Goal: Task Accomplishment & Management: Manage account settings

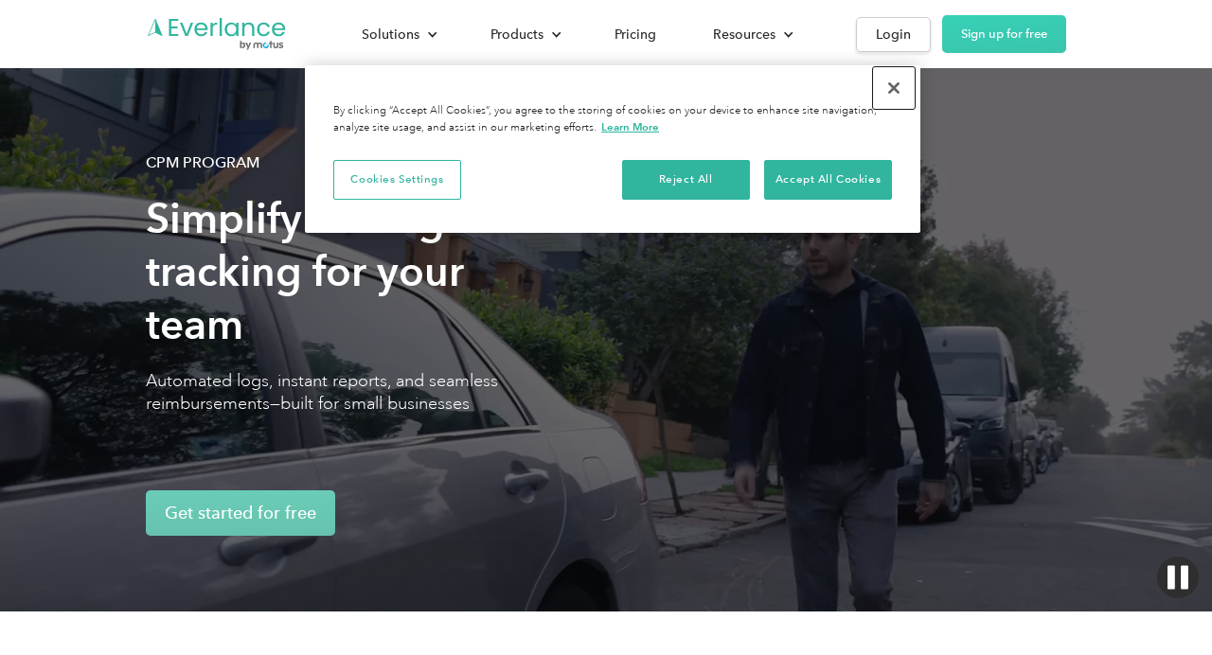
click at [893, 93] on button "Close" at bounding box center [894, 88] width 42 height 42
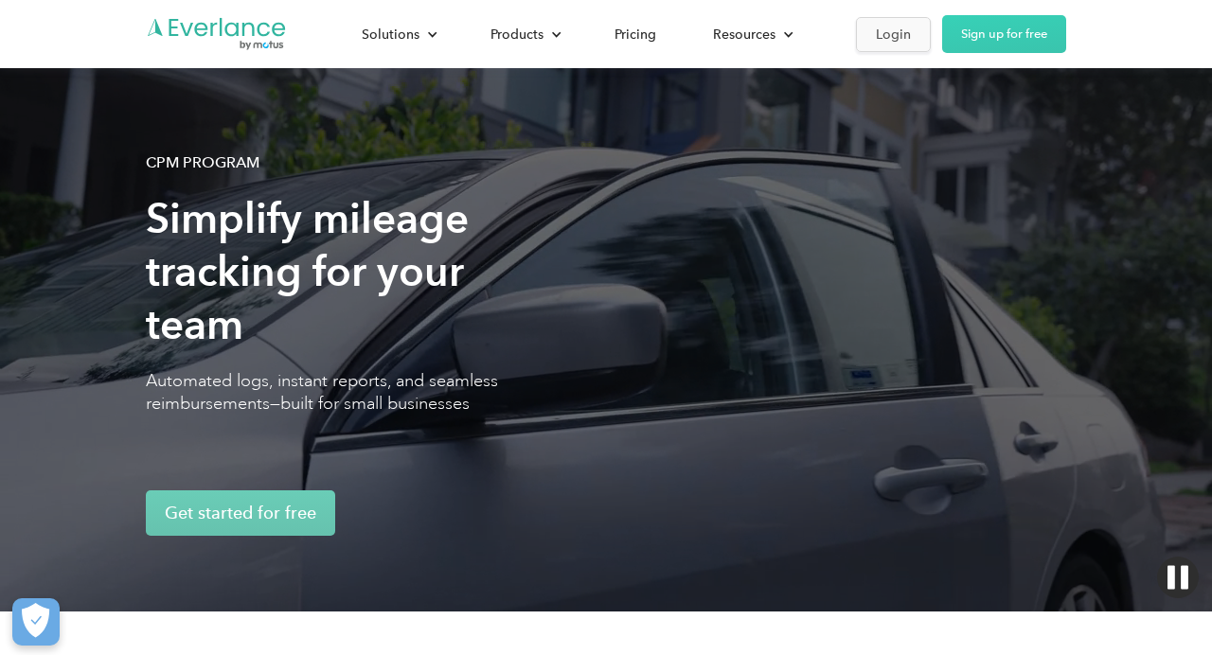
click at [895, 27] on div "Login" at bounding box center [893, 35] width 35 height 24
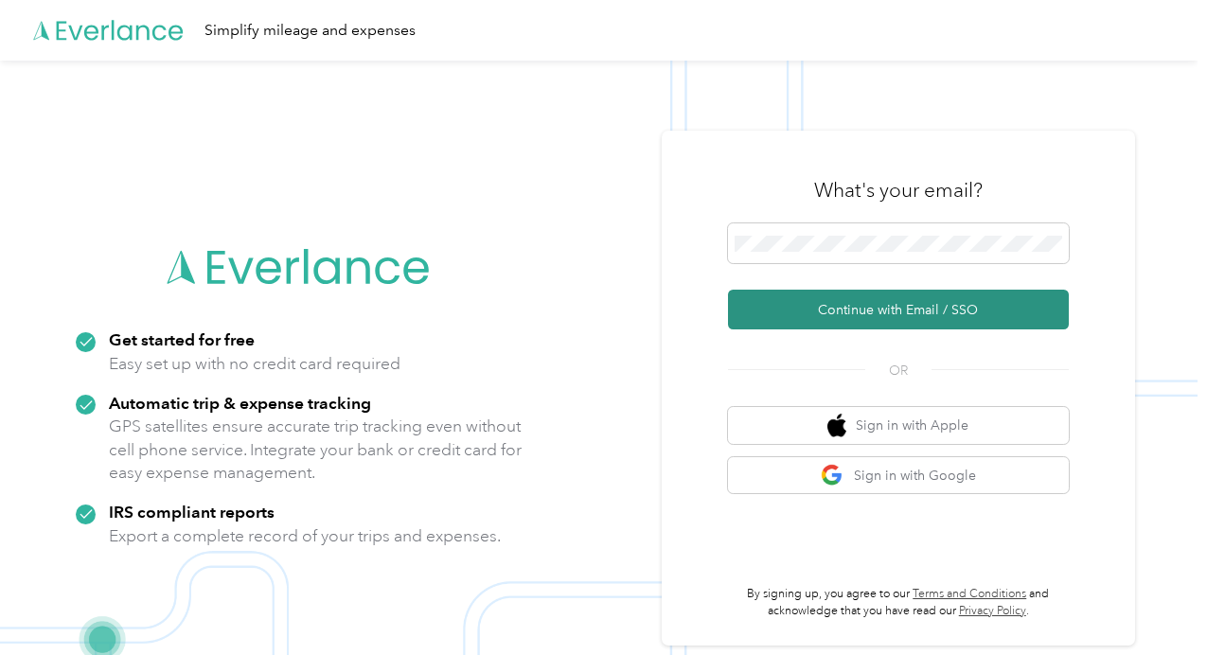
click at [859, 313] on button "Continue with Email / SSO" at bounding box center [898, 310] width 341 height 40
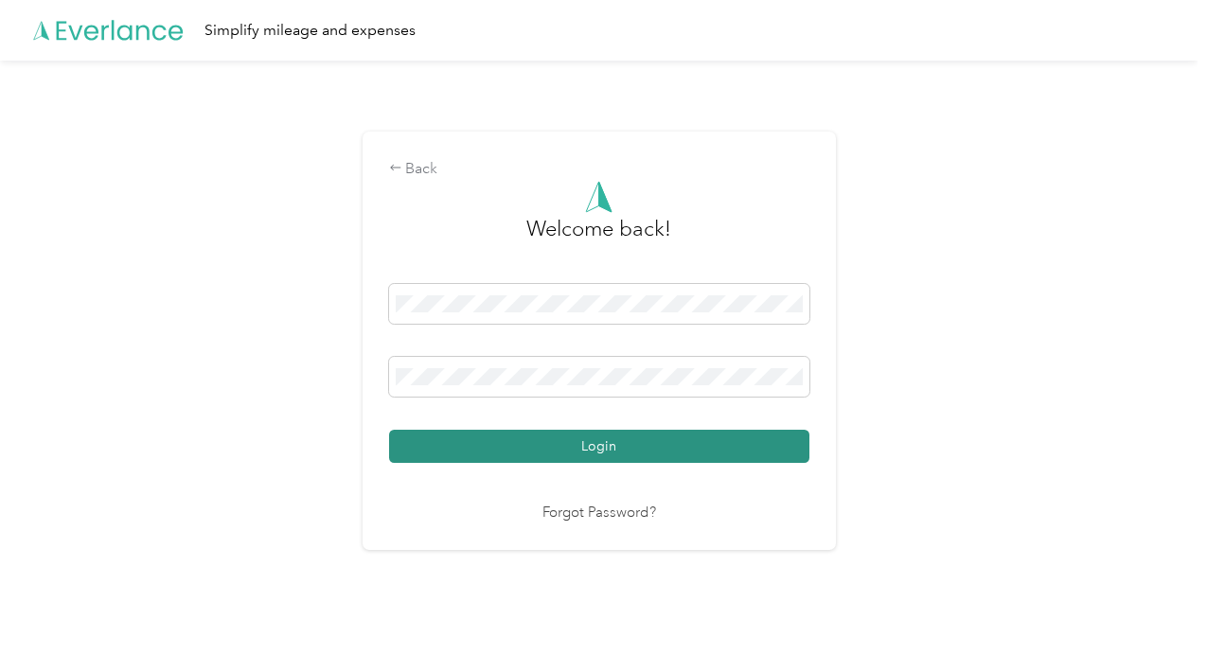
click at [570, 457] on button "Login" at bounding box center [599, 446] width 420 height 33
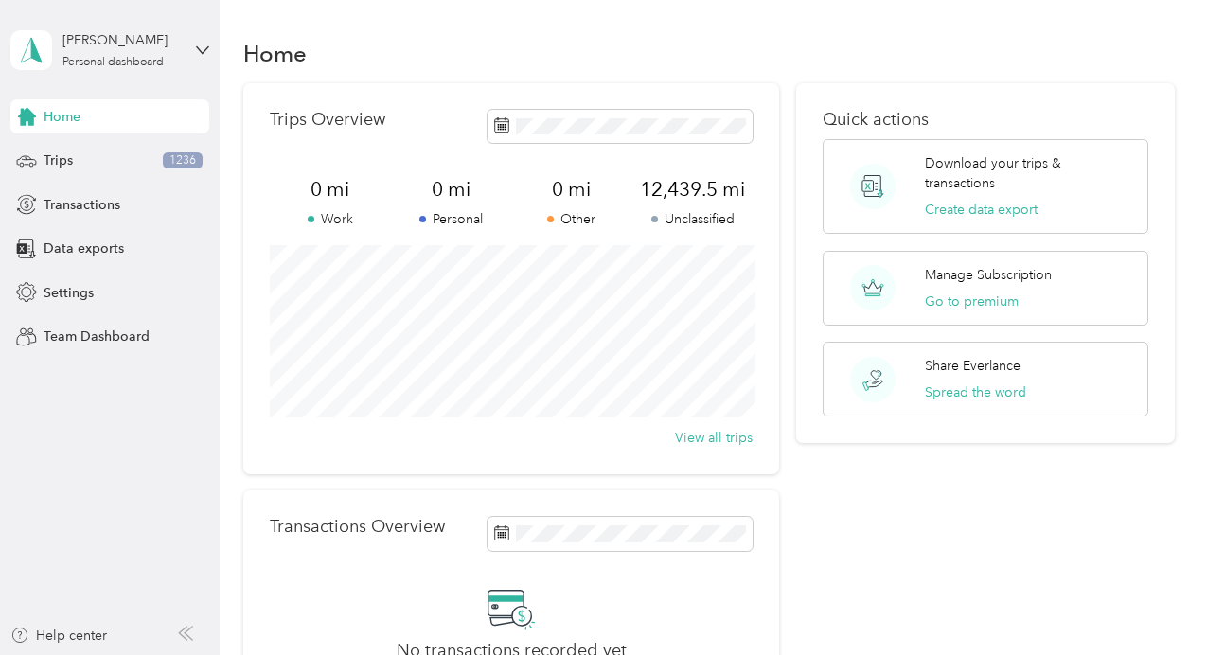
click at [199, 42] on div "Rick Lairmore Personal dashboard" at bounding box center [109, 50] width 199 height 66
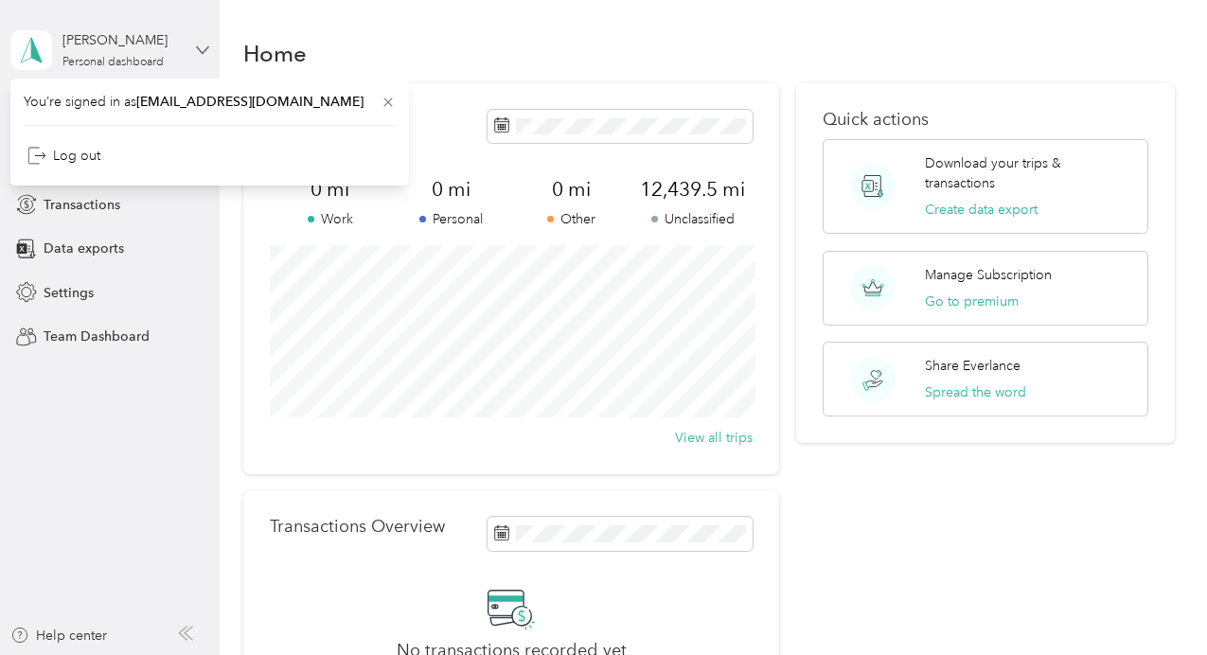
click at [204, 46] on icon at bounding box center [202, 50] width 13 height 13
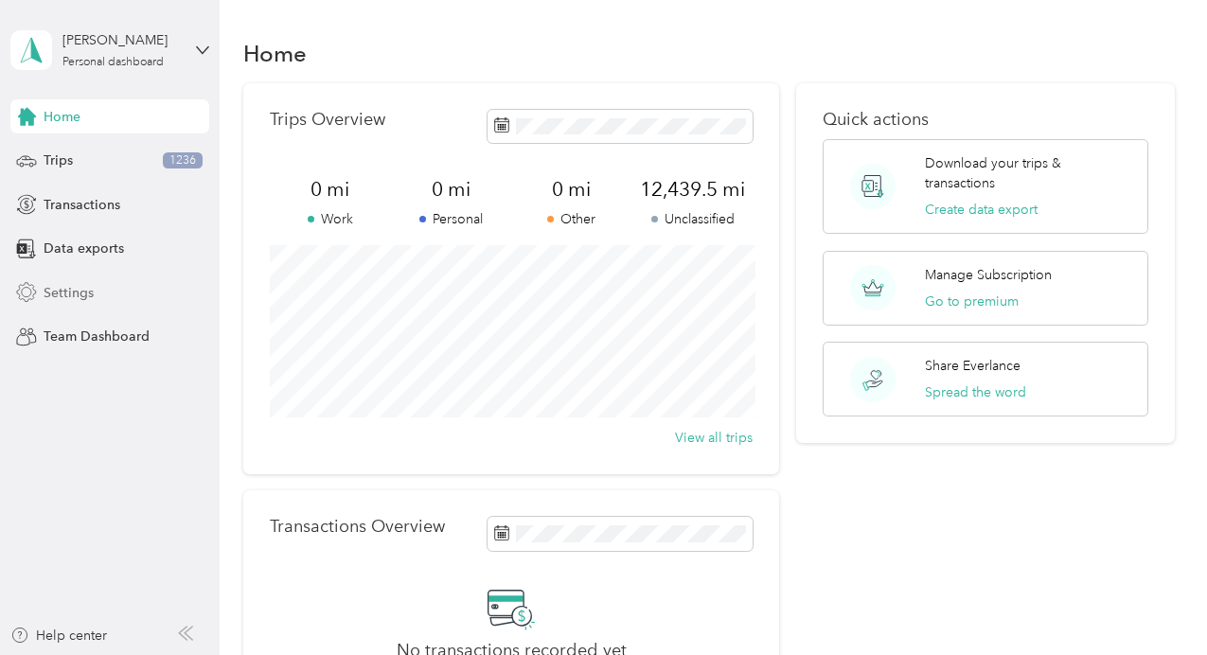
click at [70, 294] on span "Settings" at bounding box center [69, 293] width 50 height 20
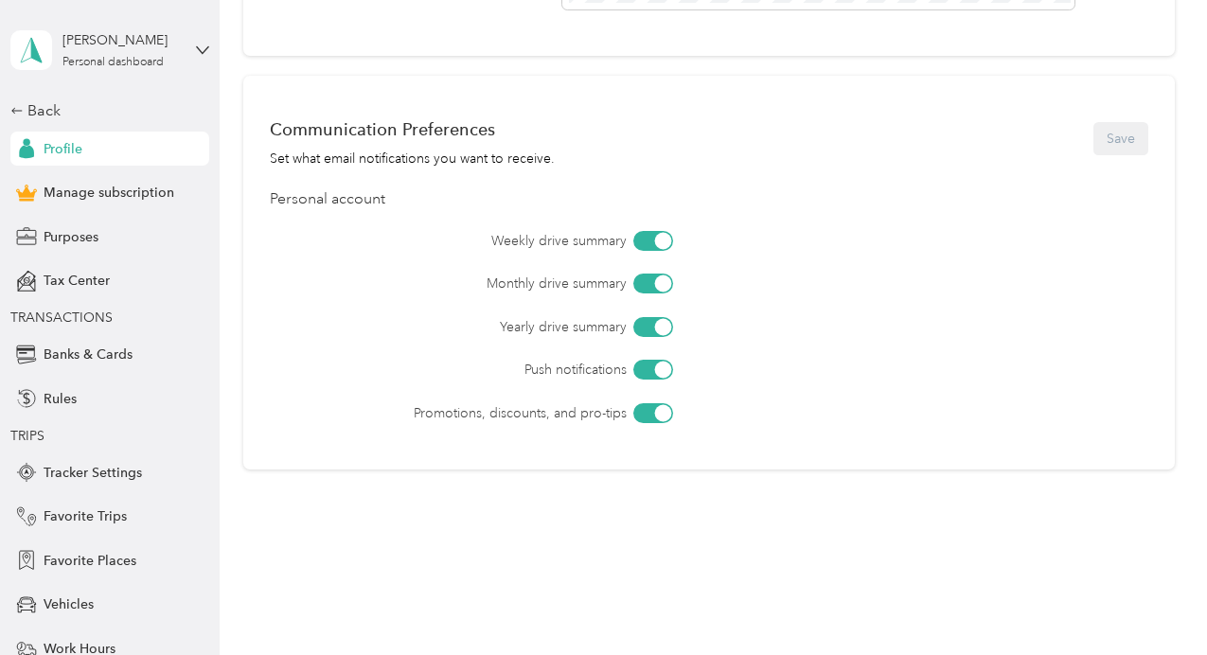
scroll to position [795, 0]
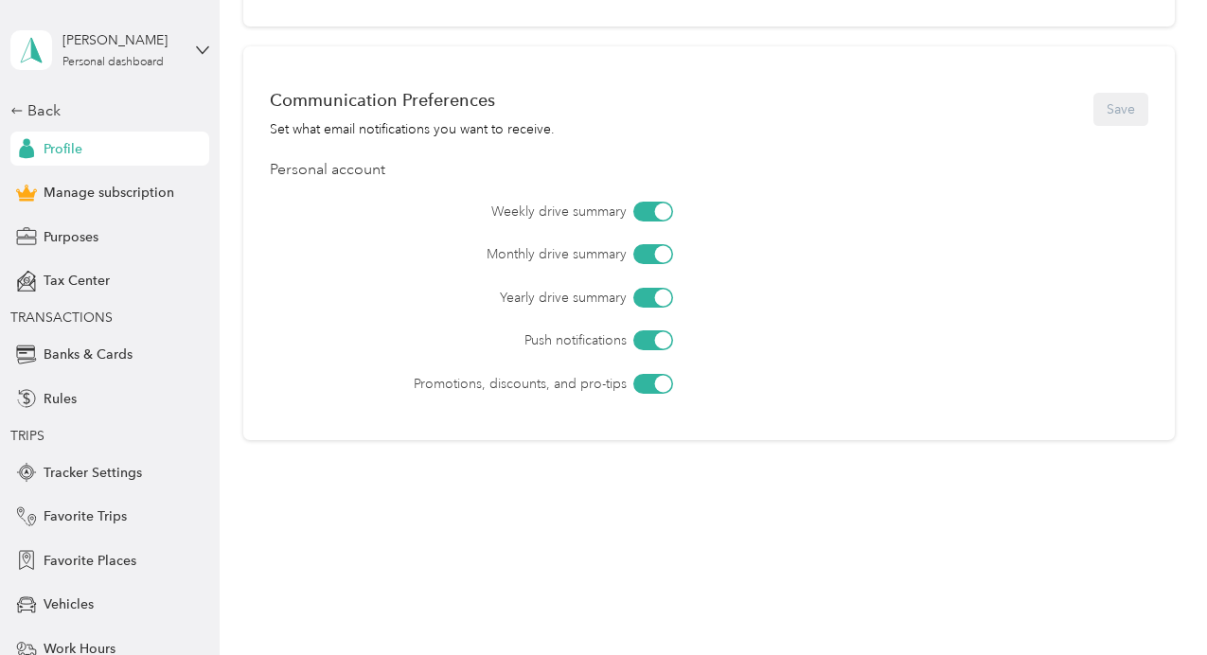
click at [650, 207] on div at bounding box center [654, 212] width 40 height 20
click at [653, 260] on div at bounding box center [654, 254] width 40 height 20
click at [656, 298] on div at bounding box center [662, 297] width 17 height 17
click at [1126, 117] on button "Save" at bounding box center [1121, 109] width 55 height 33
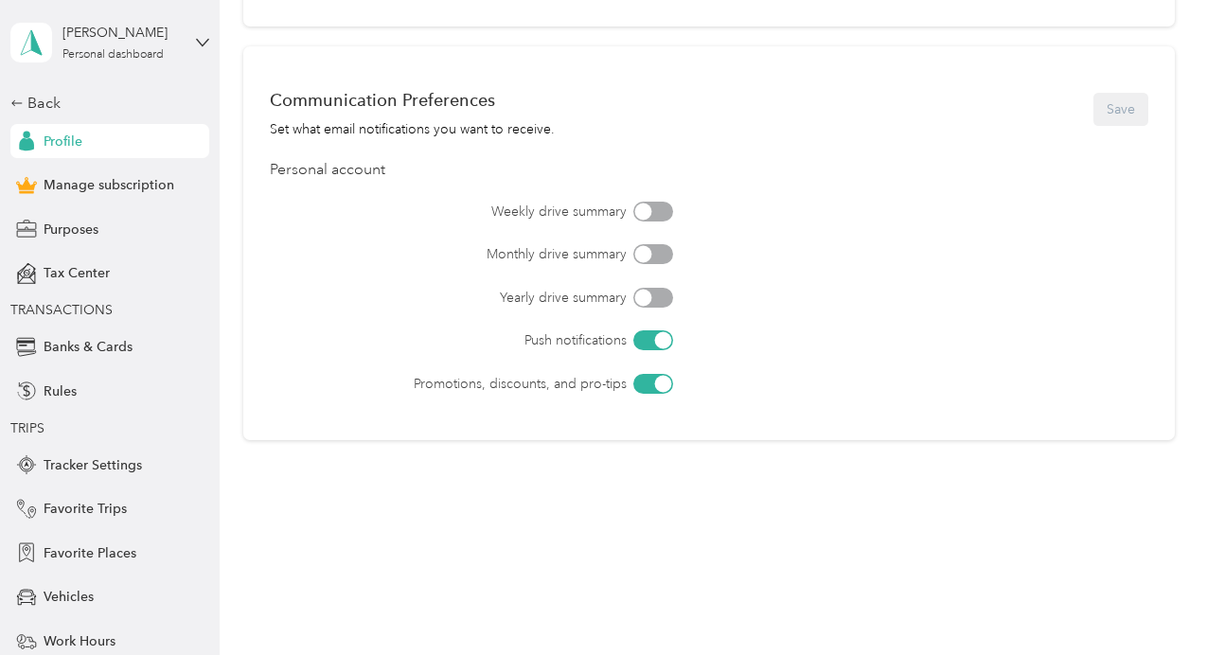
scroll to position [0, 0]
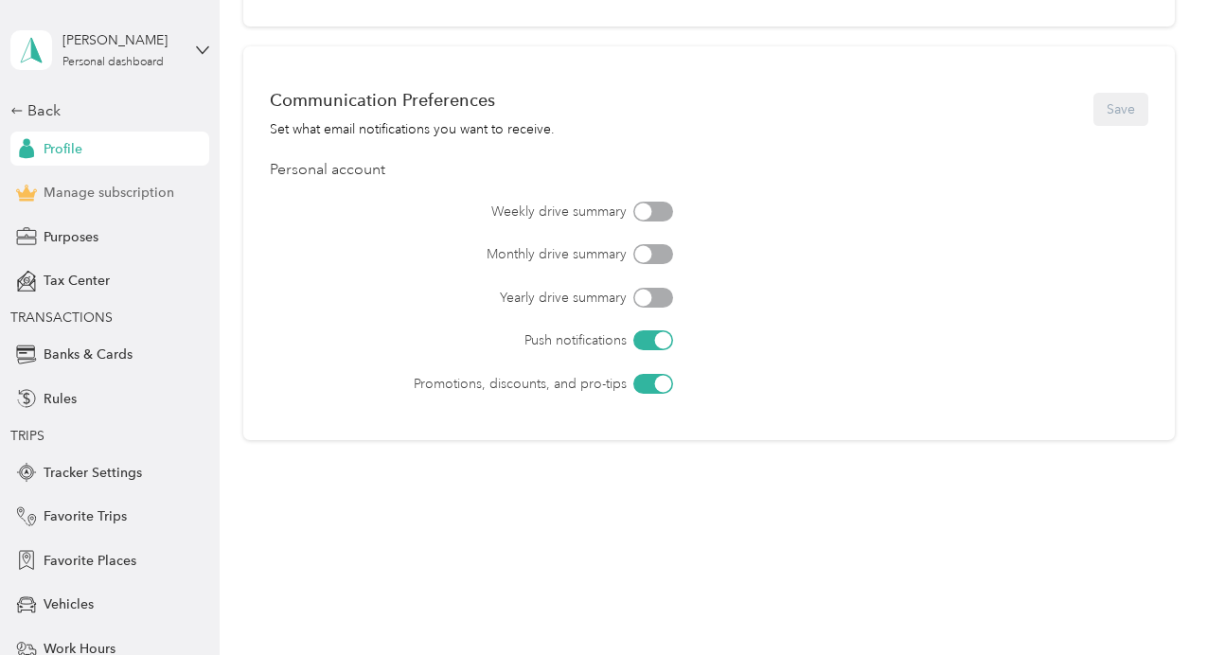
click at [132, 199] on span "Manage subscription" at bounding box center [109, 193] width 131 height 20
